Goal: Information Seeking & Learning: Stay updated

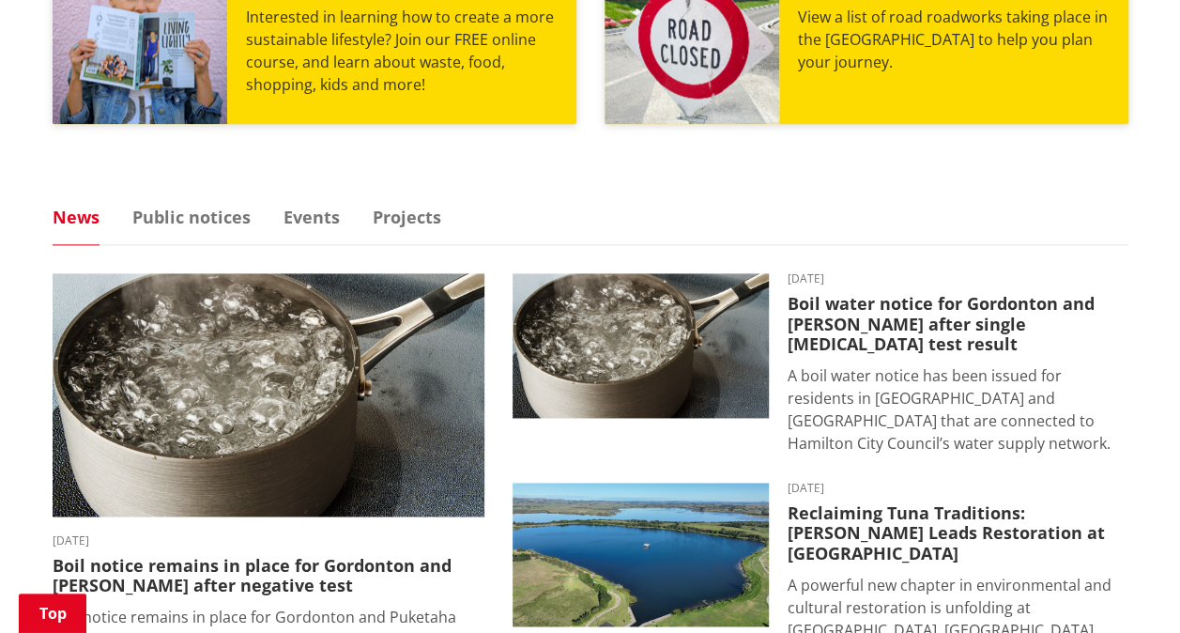
scroll to position [1124, 0]
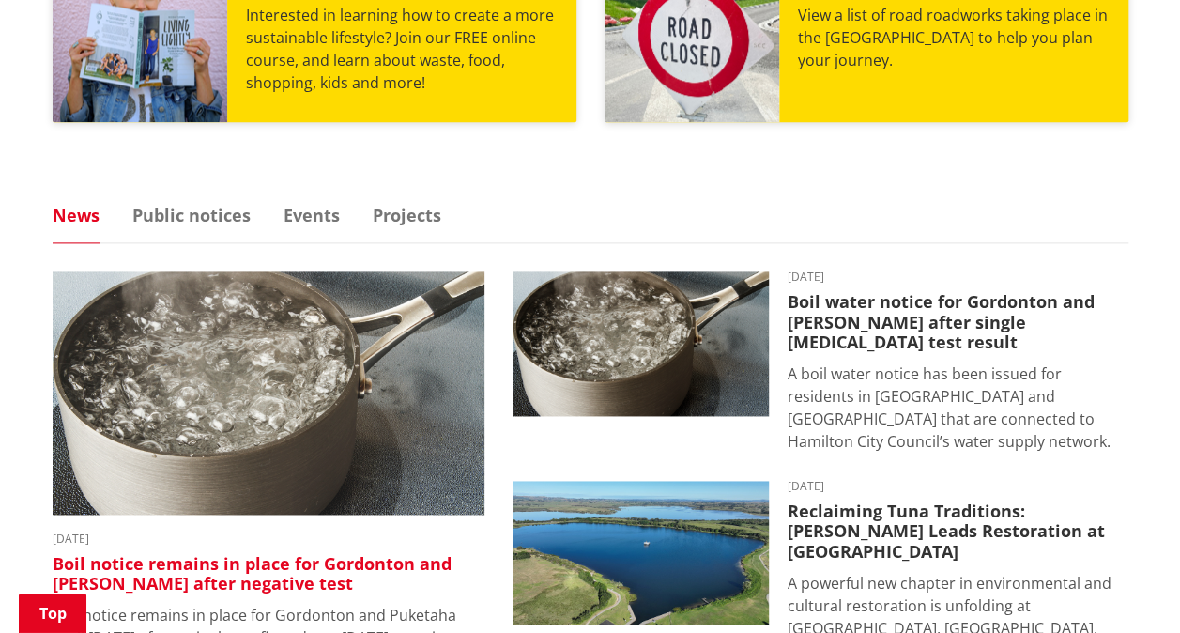
click at [215, 385] on img at bounding box center [269, 392] width 432 height 243
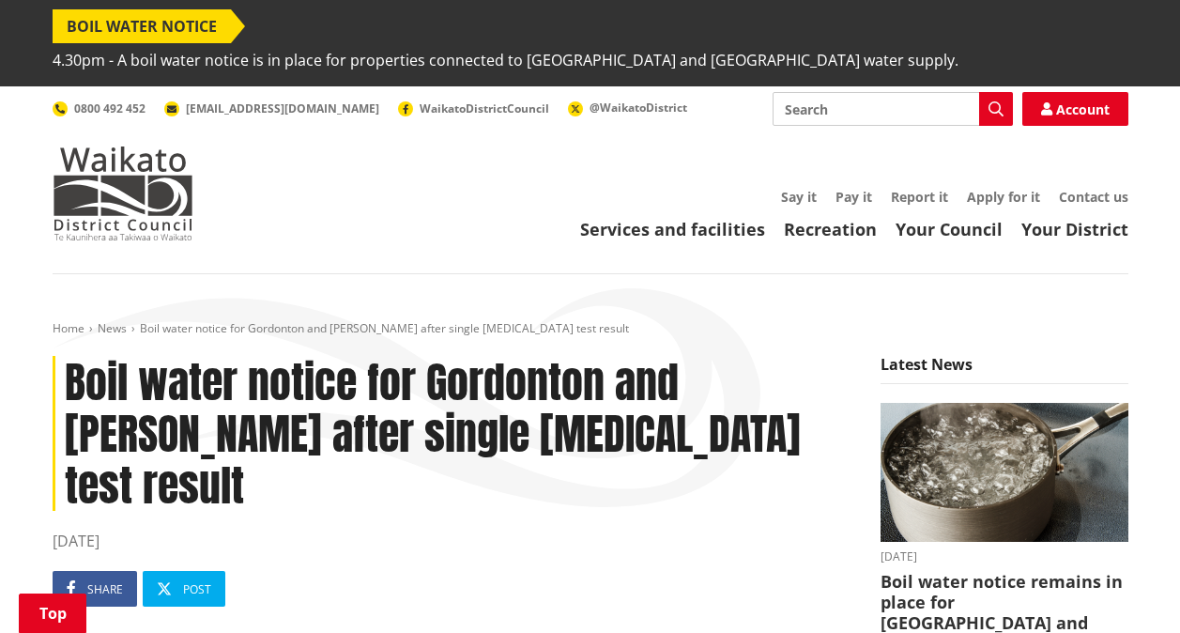
scroll to position [488, 0]
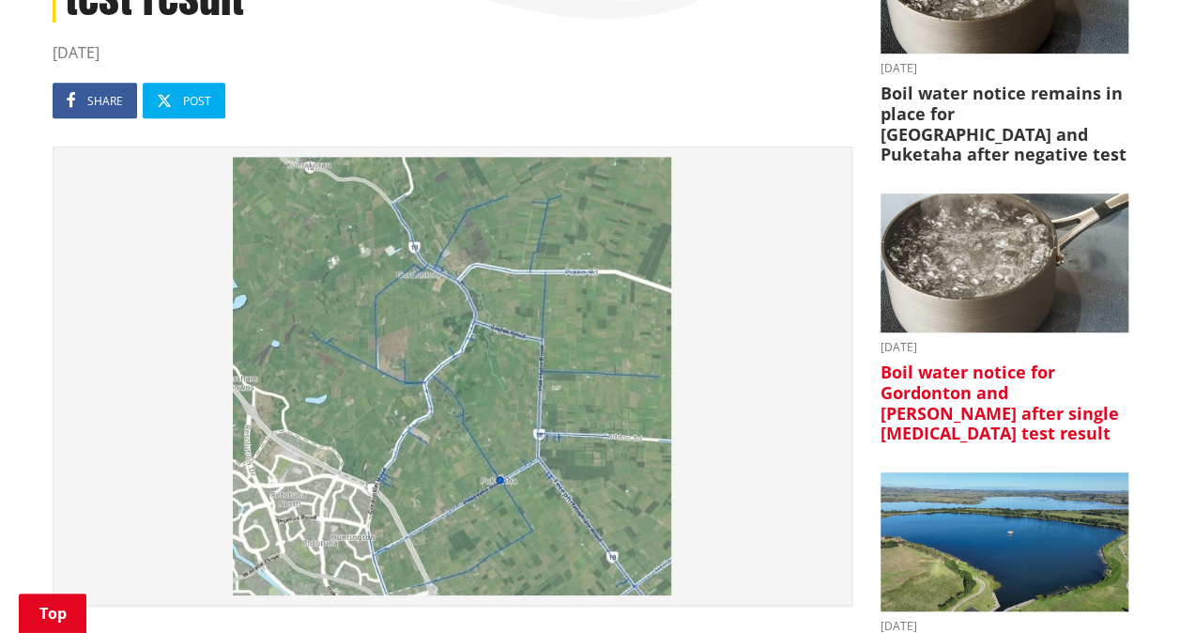
click at [995, 212] on img at bounding box center [1004, 263] width 248 height 140
